Goal: Check status: Check status

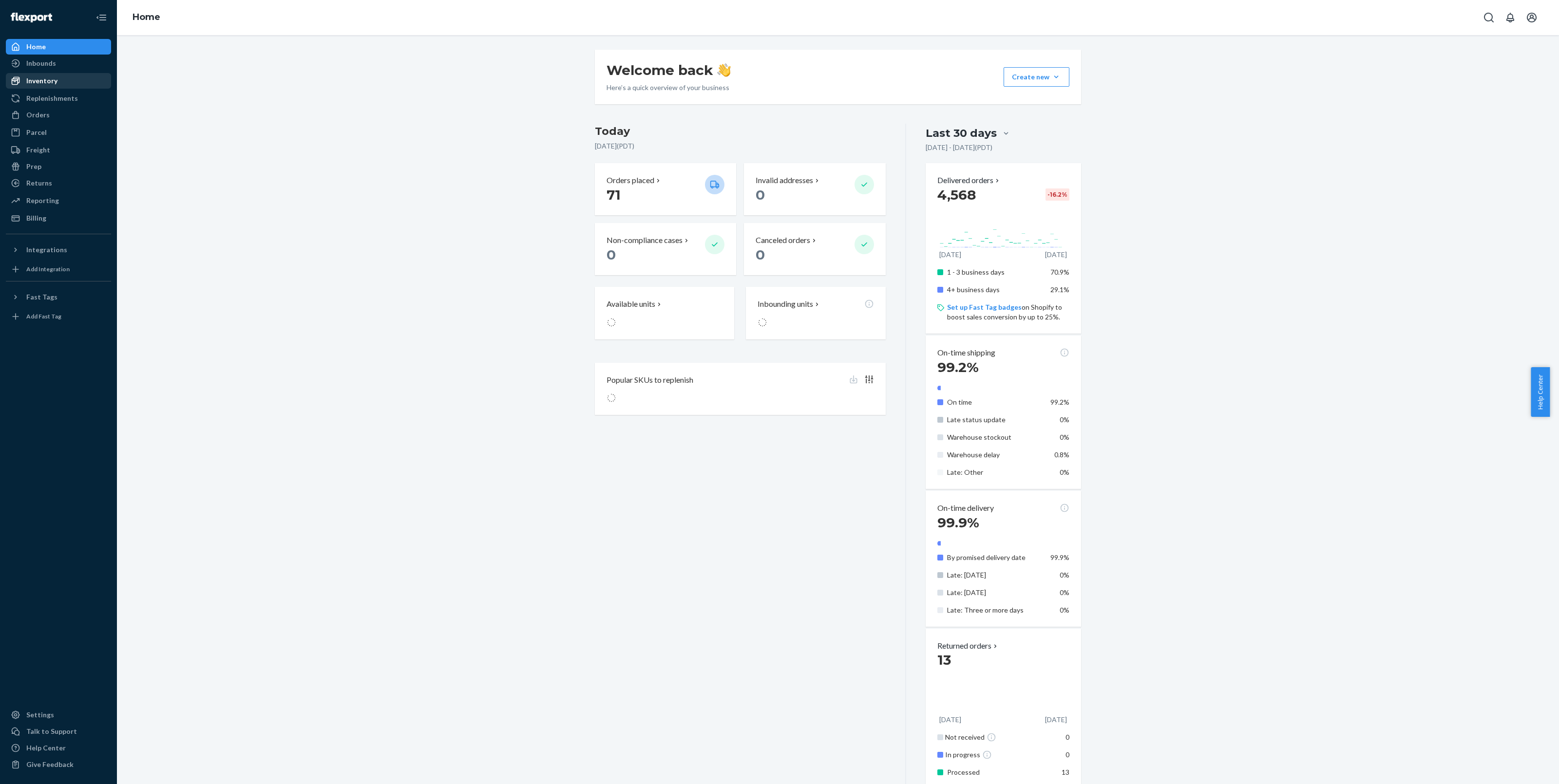
click at [62, 81] on div "Inventory" at bounding box center [58, 80] width 103 height 14
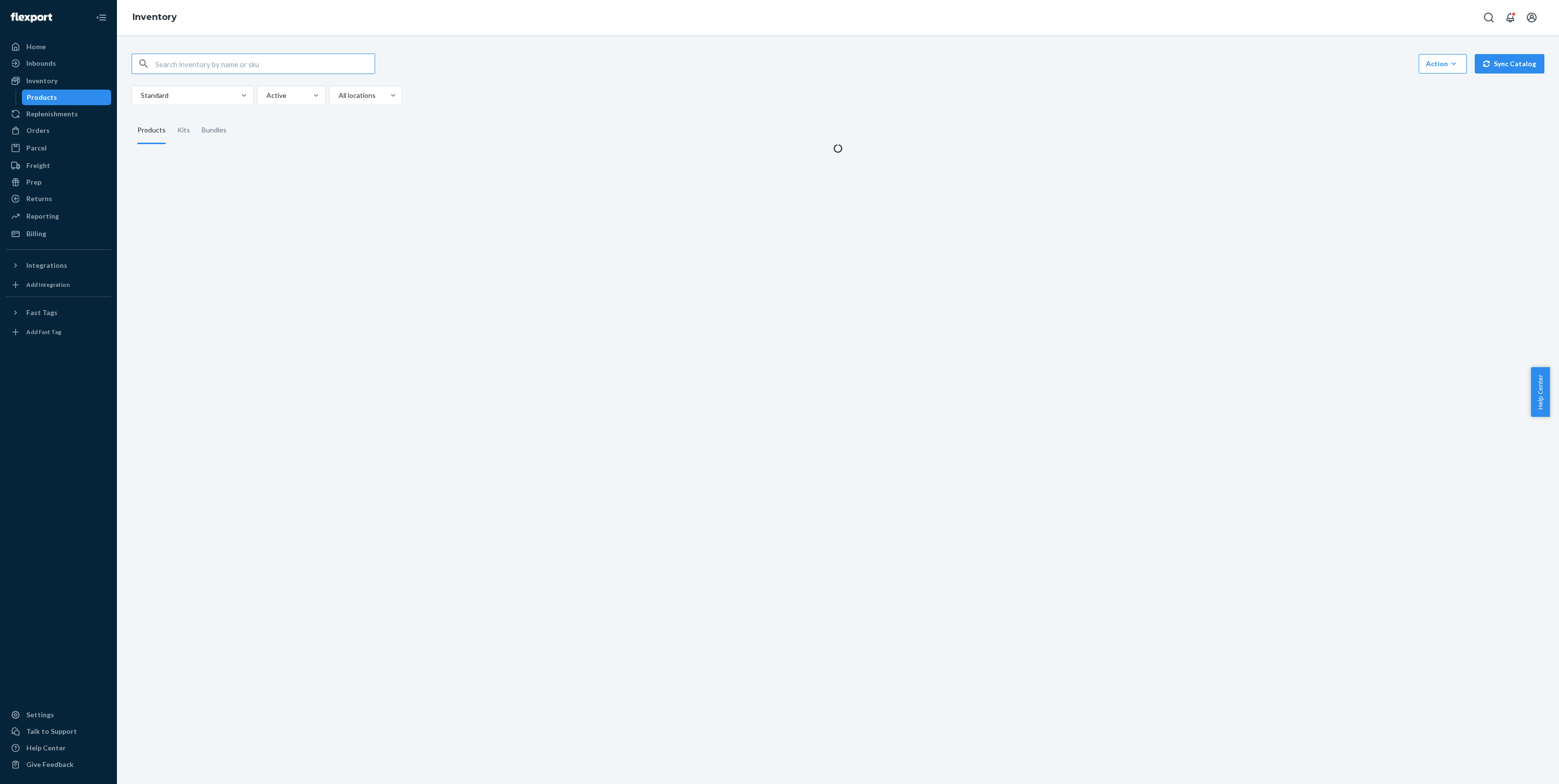
click at [273, 67] on input "text" at bounding box center [265, 64] width 219 height 19
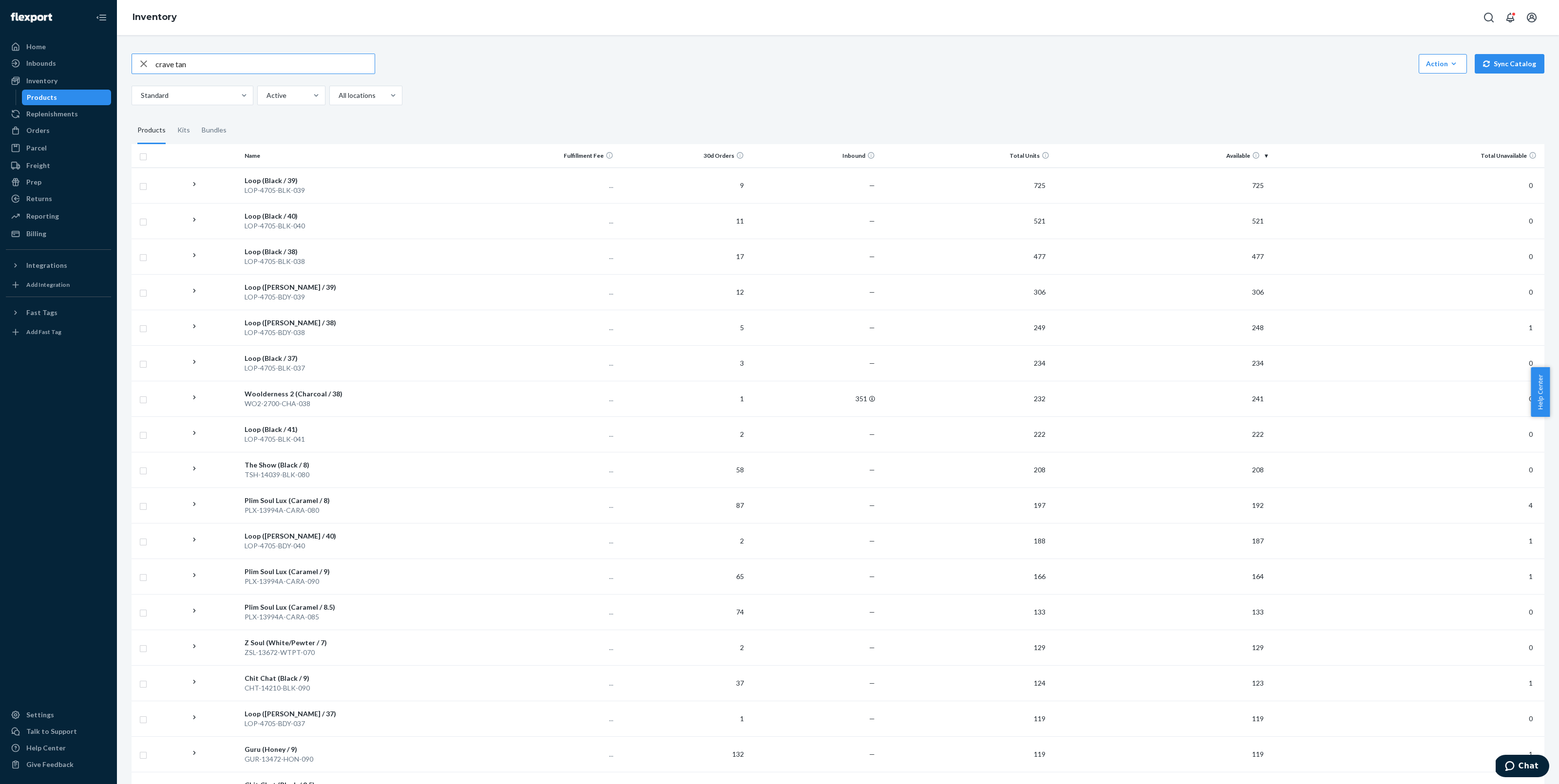
type input "crave tan"
click at [57, 65] on div "Inbounds" at bounding box center [58, 63] width 103 height 14
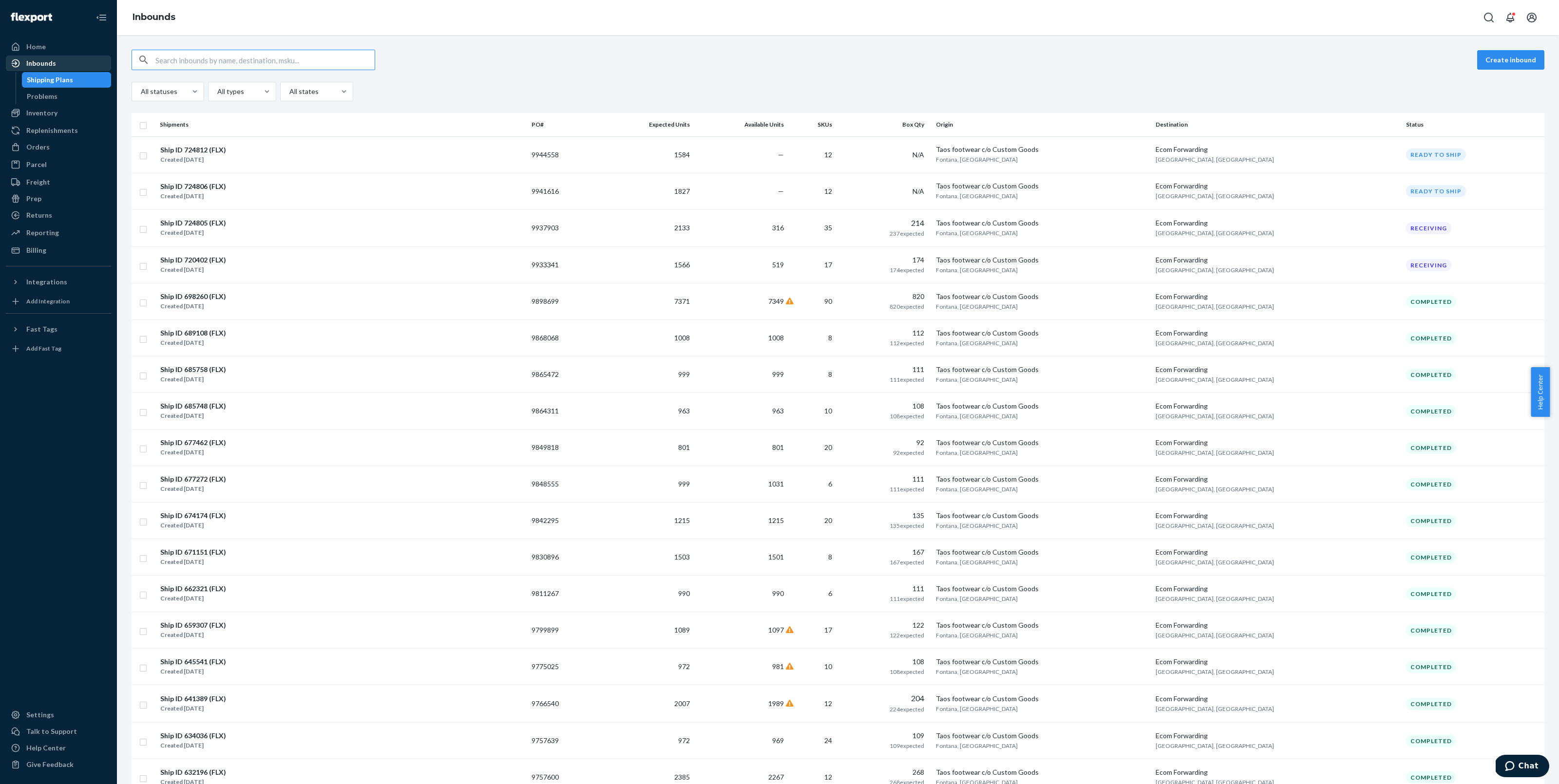
click at [82, 61] on div "Inbounds" at bounding box center [58, 63] width 103 height 14
click at [597, 218] on td "9937903" at bounding box center [562, 228] width 70 height 38
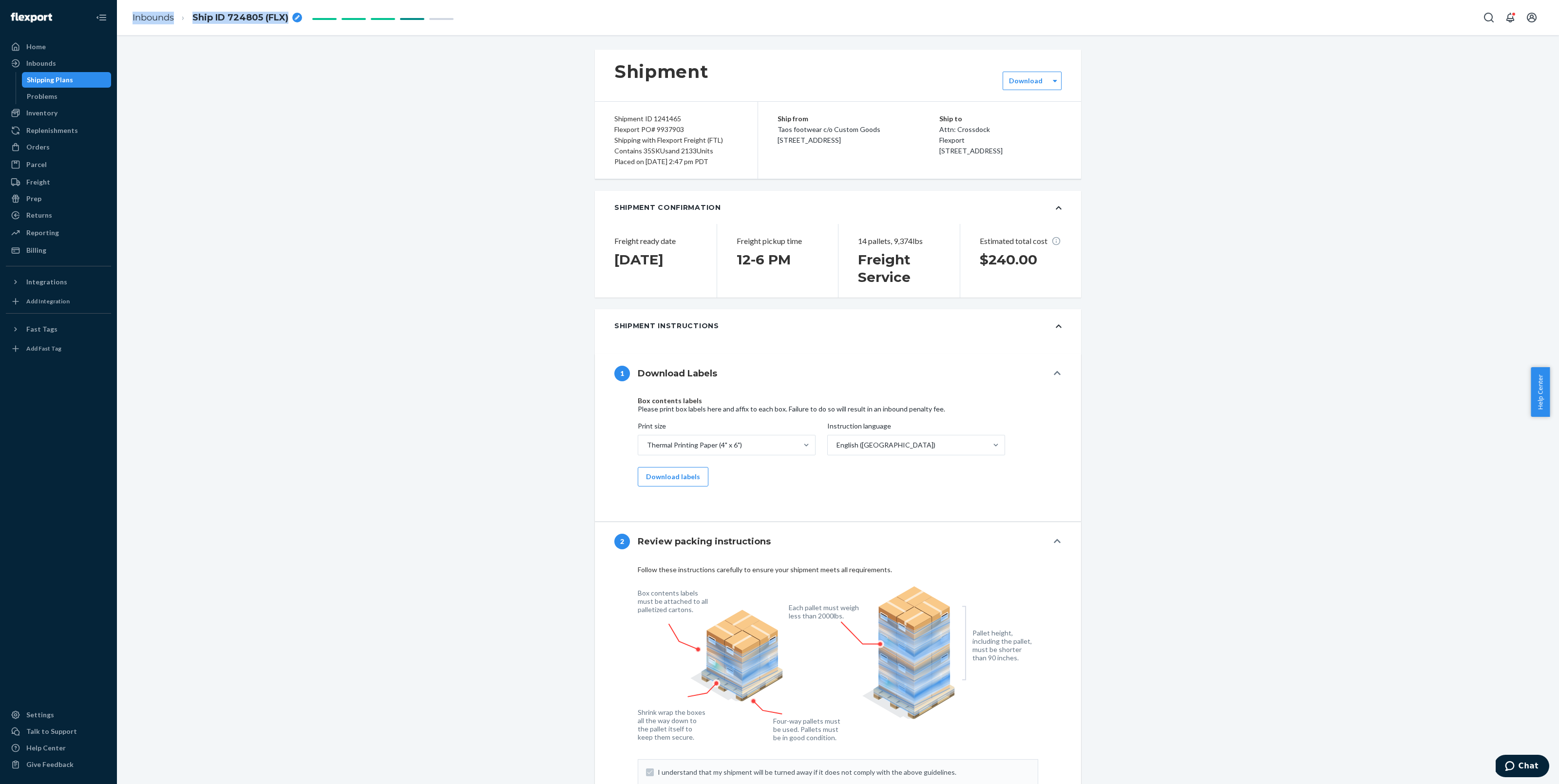
drag, startPoint x: 235, startPoint y: 16, endPoint x: 258, endPoint y: 45, distance: 37.0
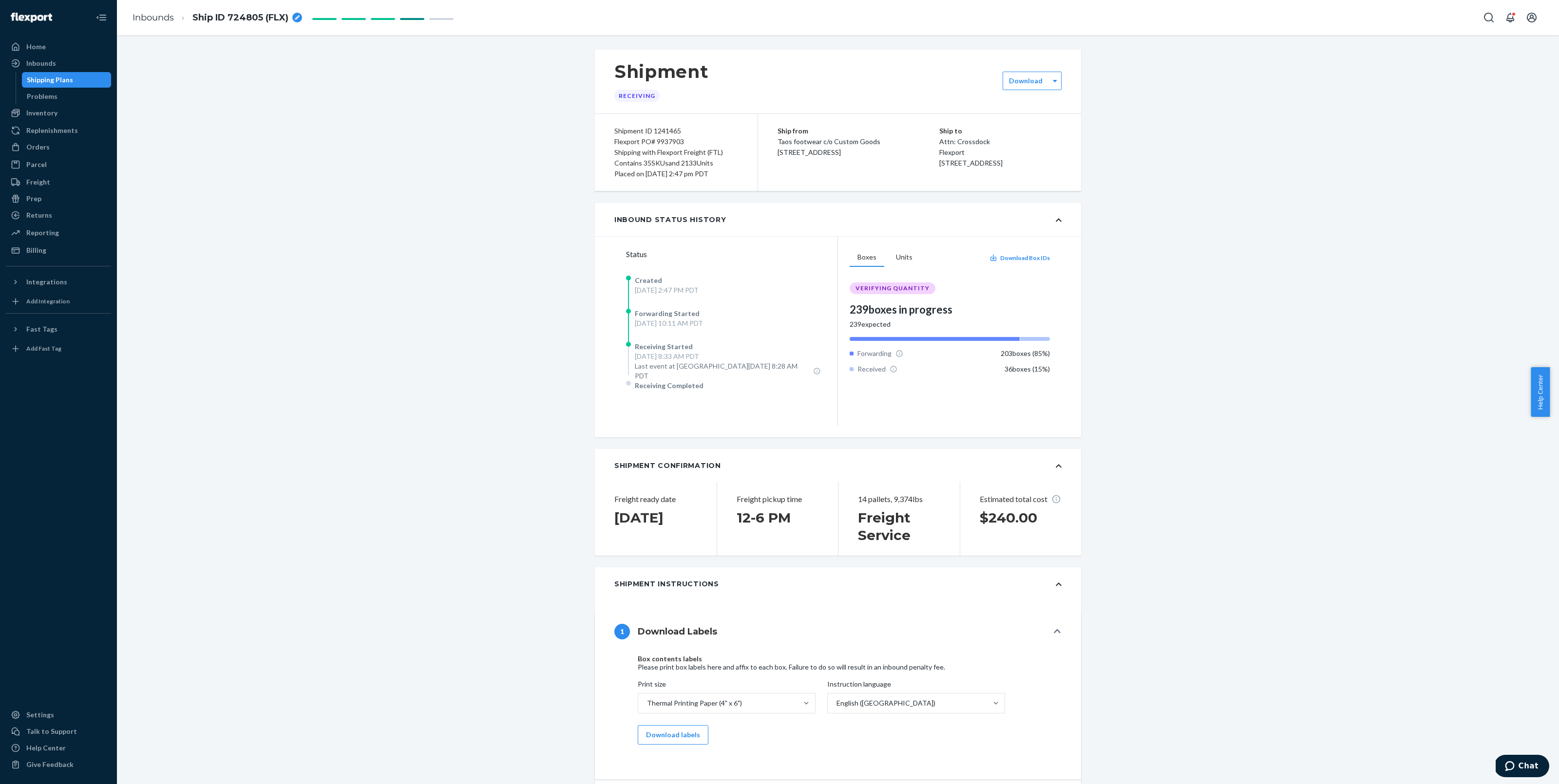
click at [298, 17] on icon "breadcrumbs" at bounding box center [297, 18] width 5 height 5
click at [235, 17] on input "Ship ID 724805 (FLX)" at bounding box center [241, 18] width 97 height 16
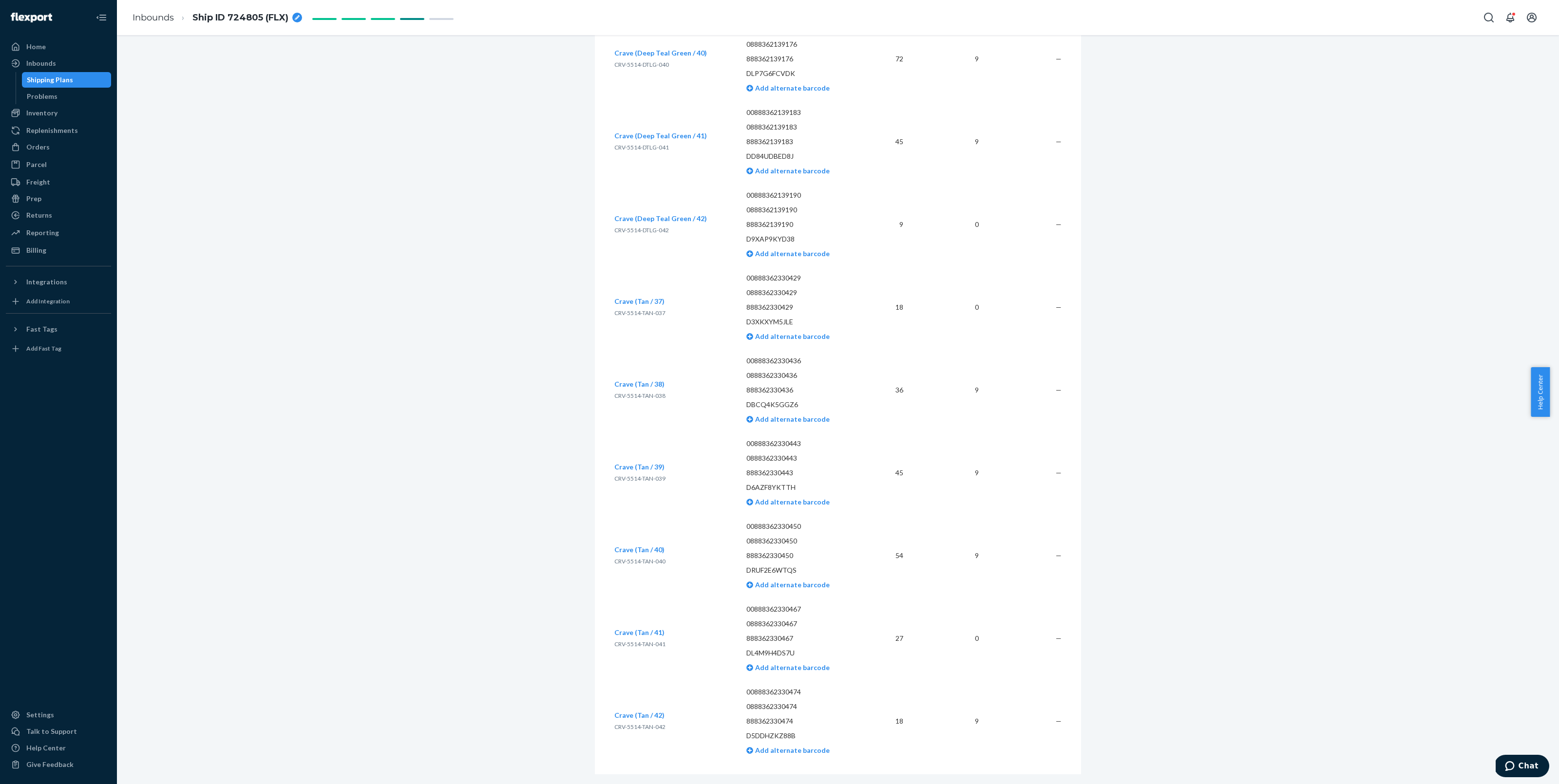
scroll to position [3537, 0]
